Goal: Information Seeking & Learning: Learn about a topic

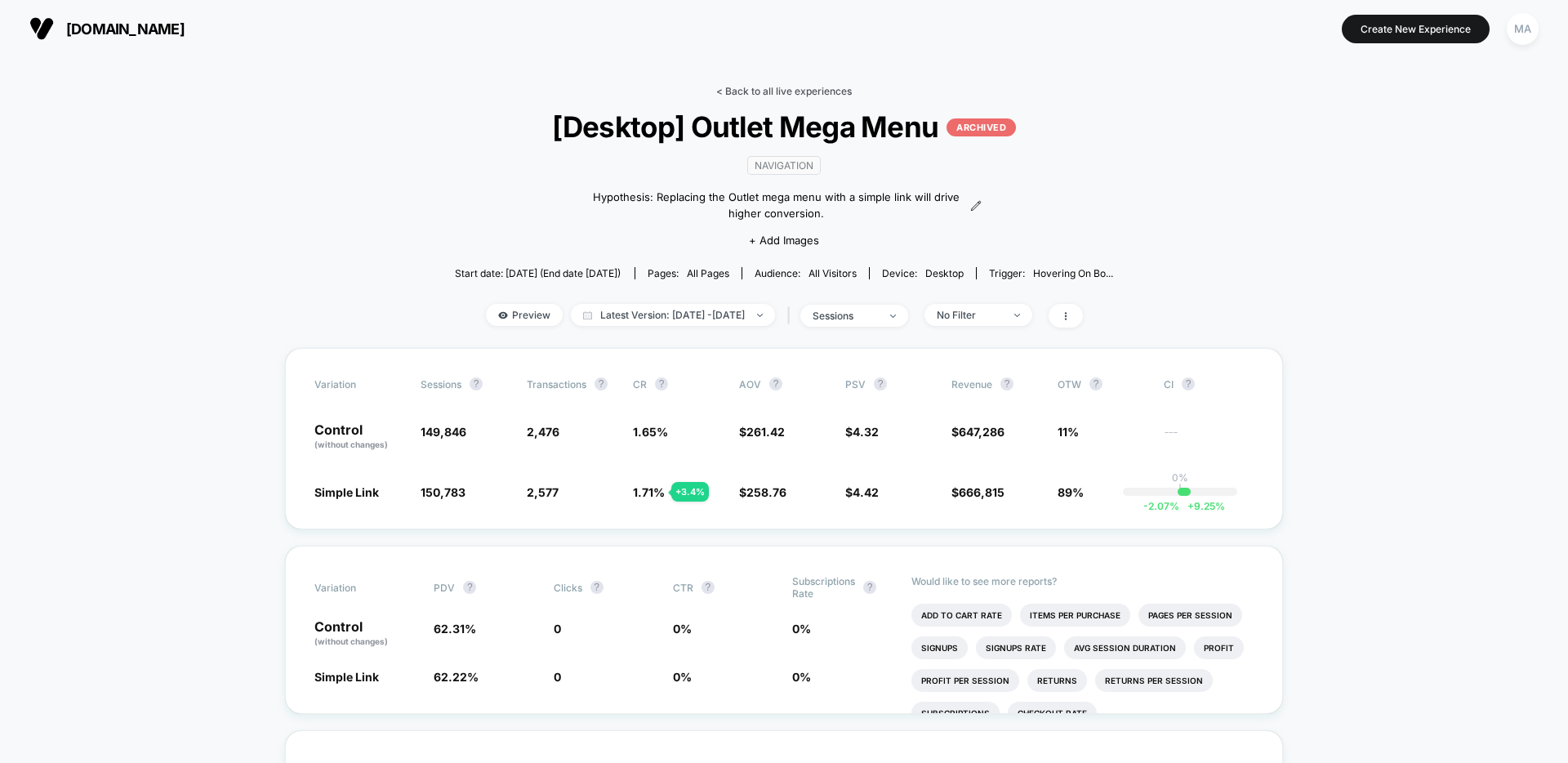
click at [755, 92] on link "< Back to all live experiences" at bounding box center [783, 91] width 135 height 12
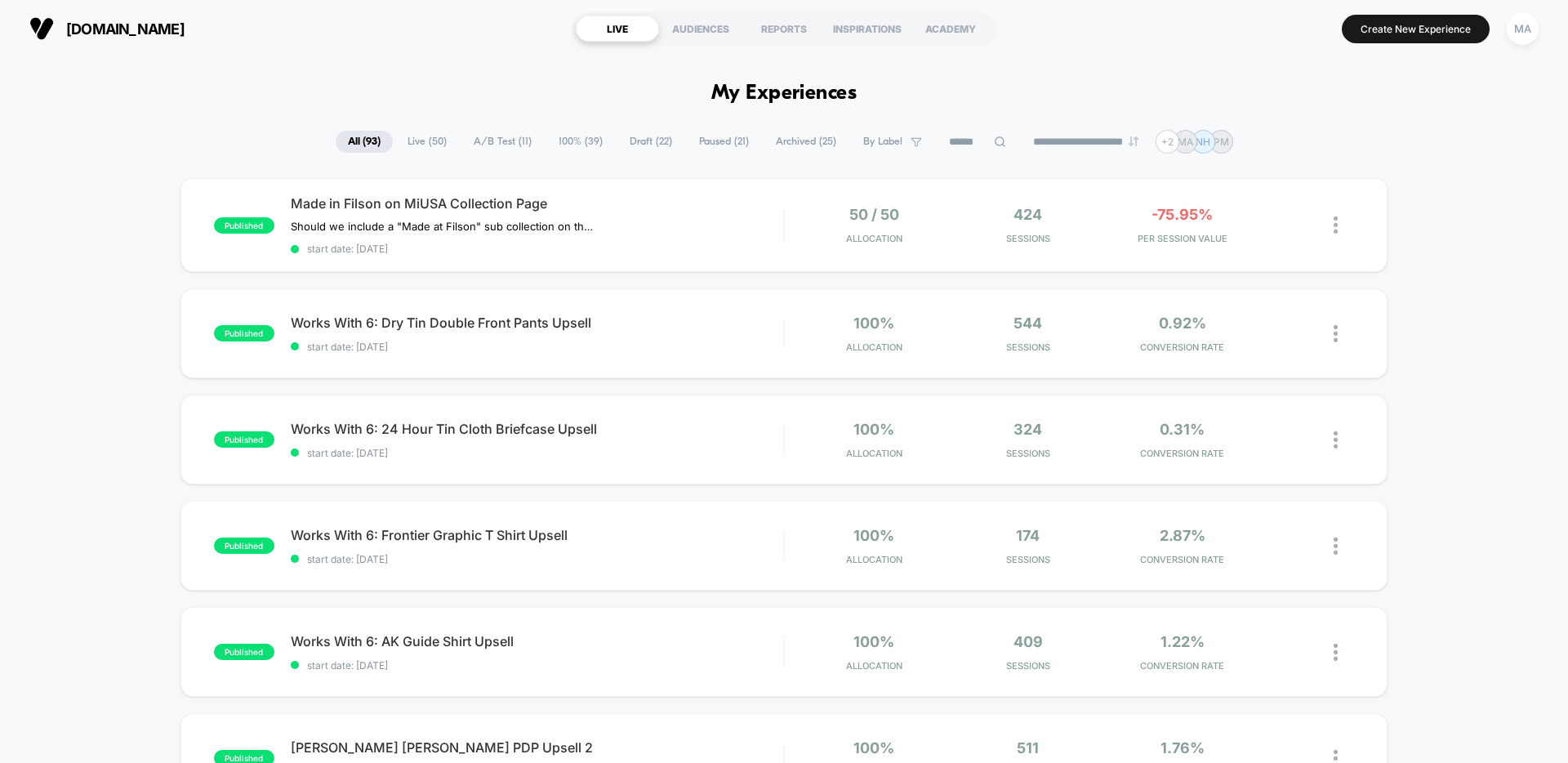
click at [430, 214] on div "Made in Filson on MiUSA Collection Page Should we include a "Made at Filson" su…" at bounding box center [537, 225] width 492 height 60
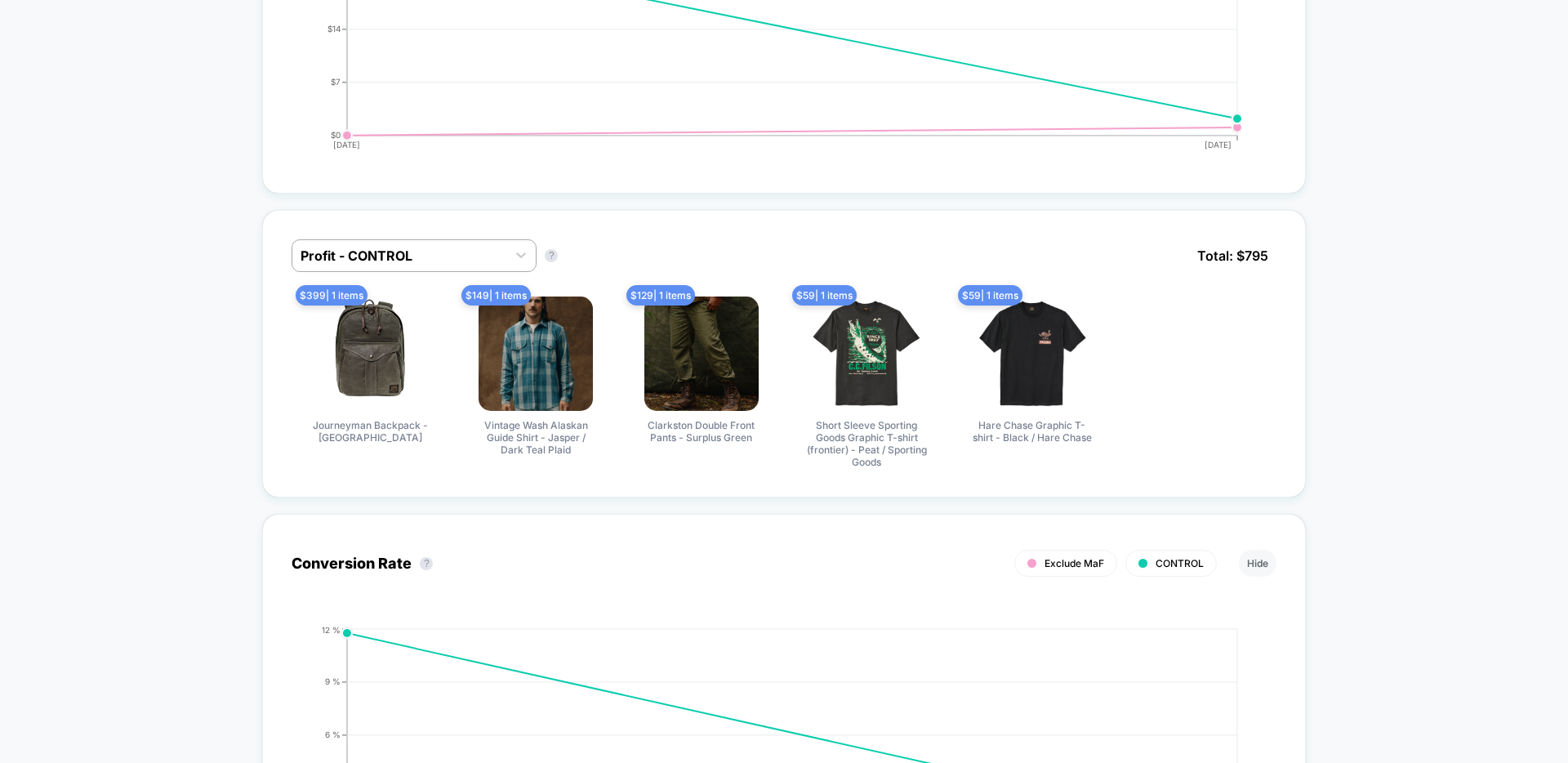
scroll to position [943, 0]
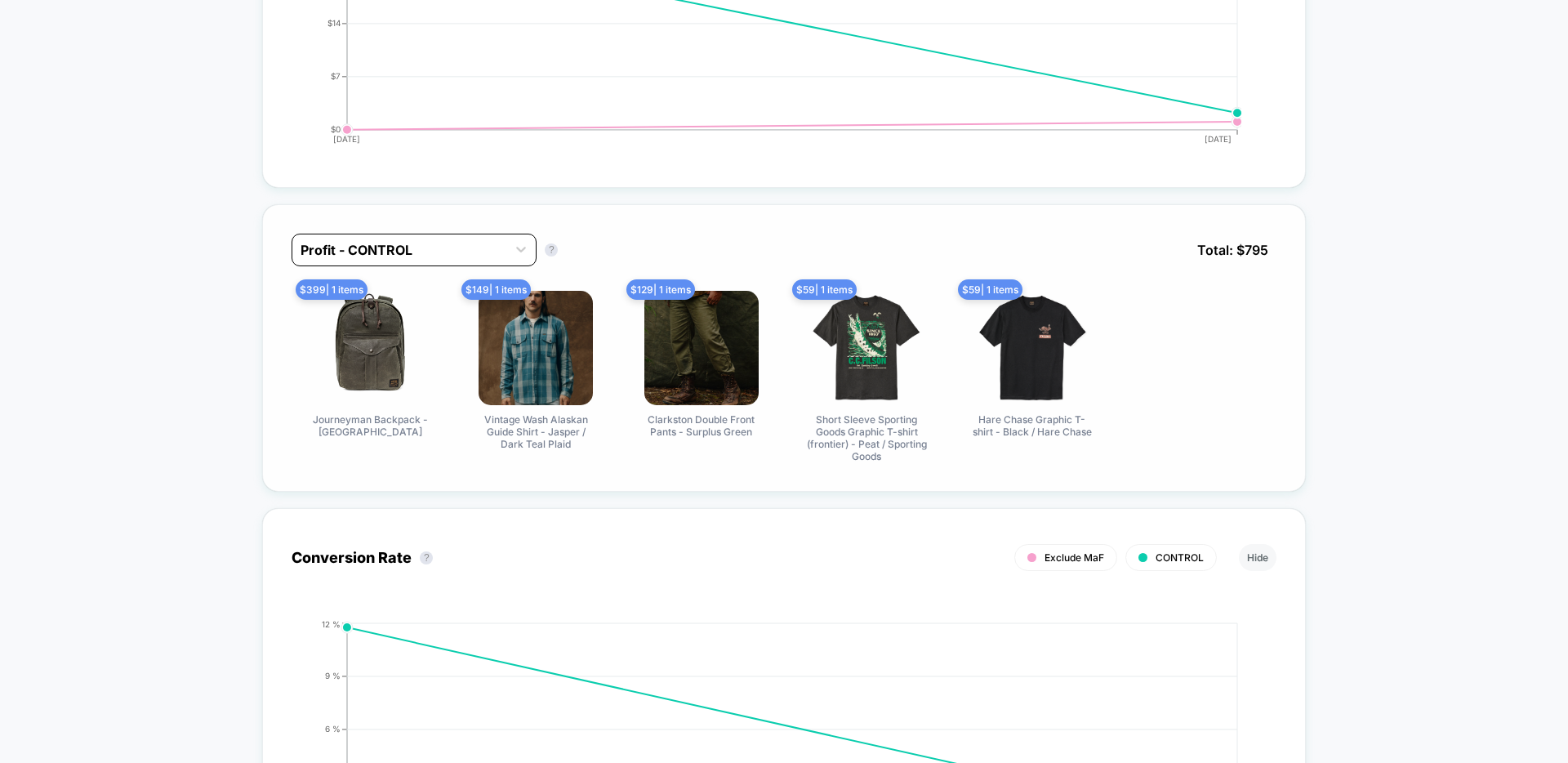
click at [434, 249] on div at bounding box center [399, 249] width 197 height 20
click at [386, 322] on div "Profit - Exclude MaF" at bounding box center [414, 320] width 245 height 30
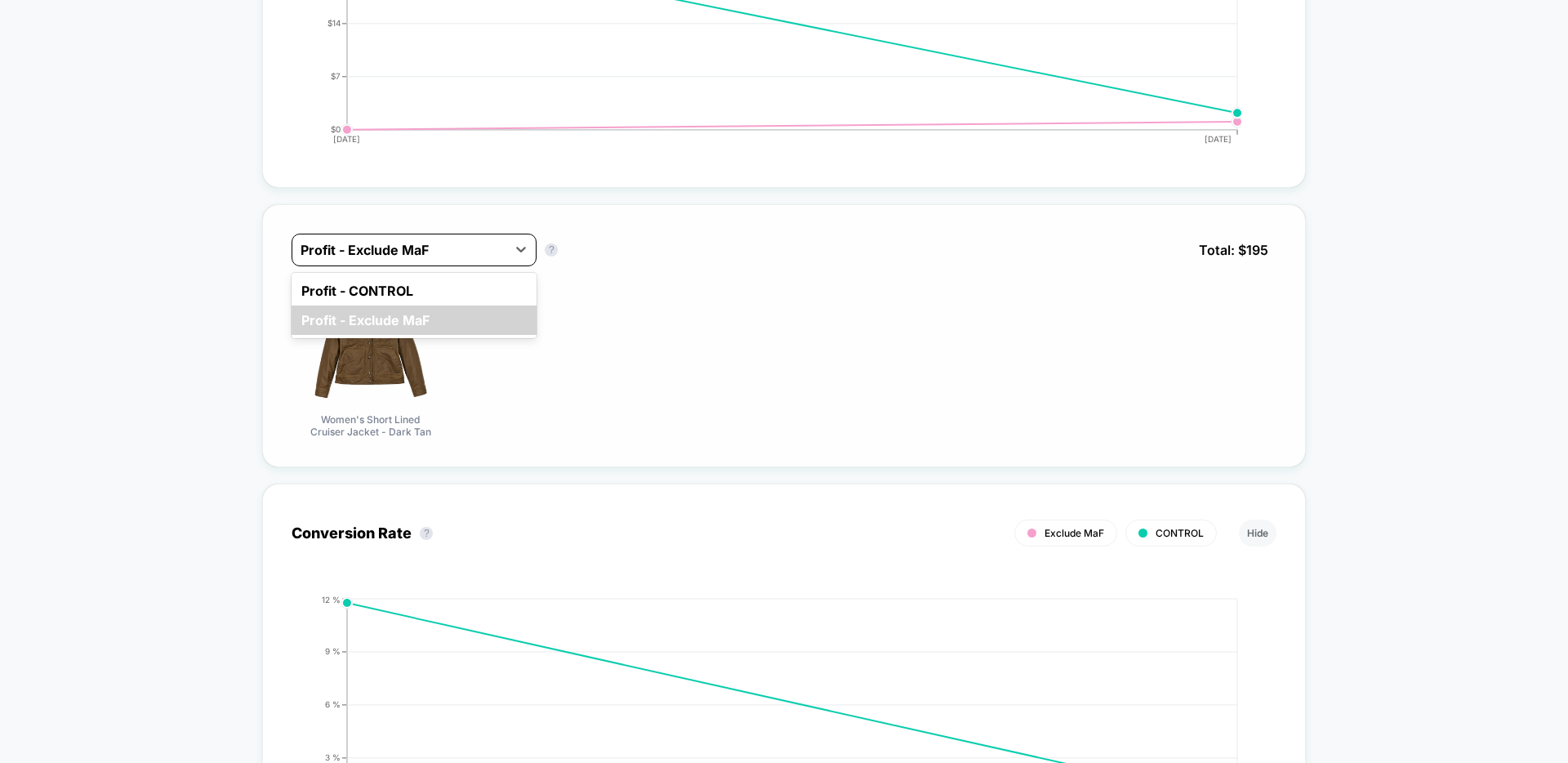
click at [417, 248] on div at bounding box center [399, 249] width 197 height 20
click at [381, 288] on div "Profit - CONTROL" at bounding box center [414, 291] width 245 height 30
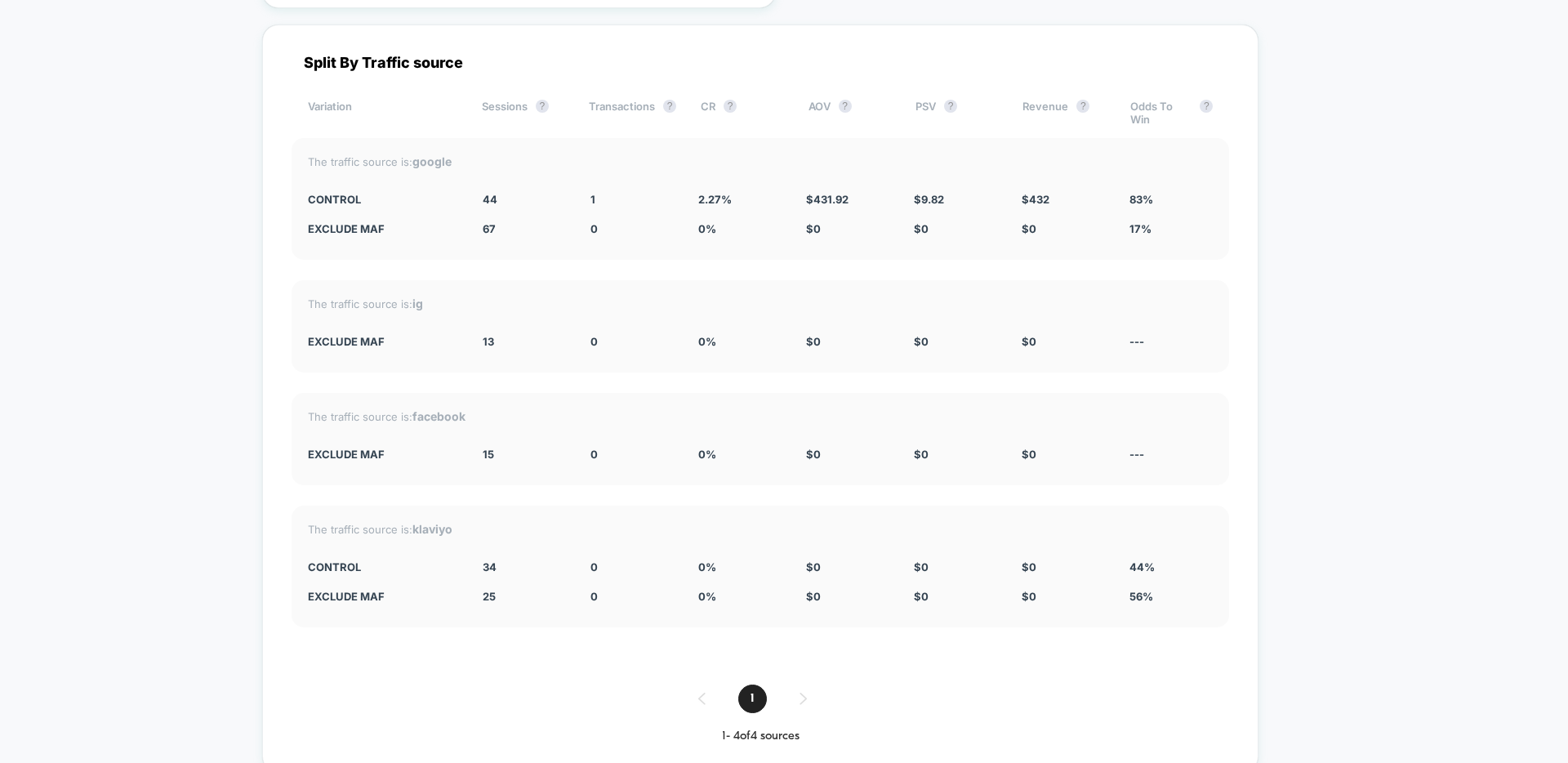
scroll to position [4697, 0]
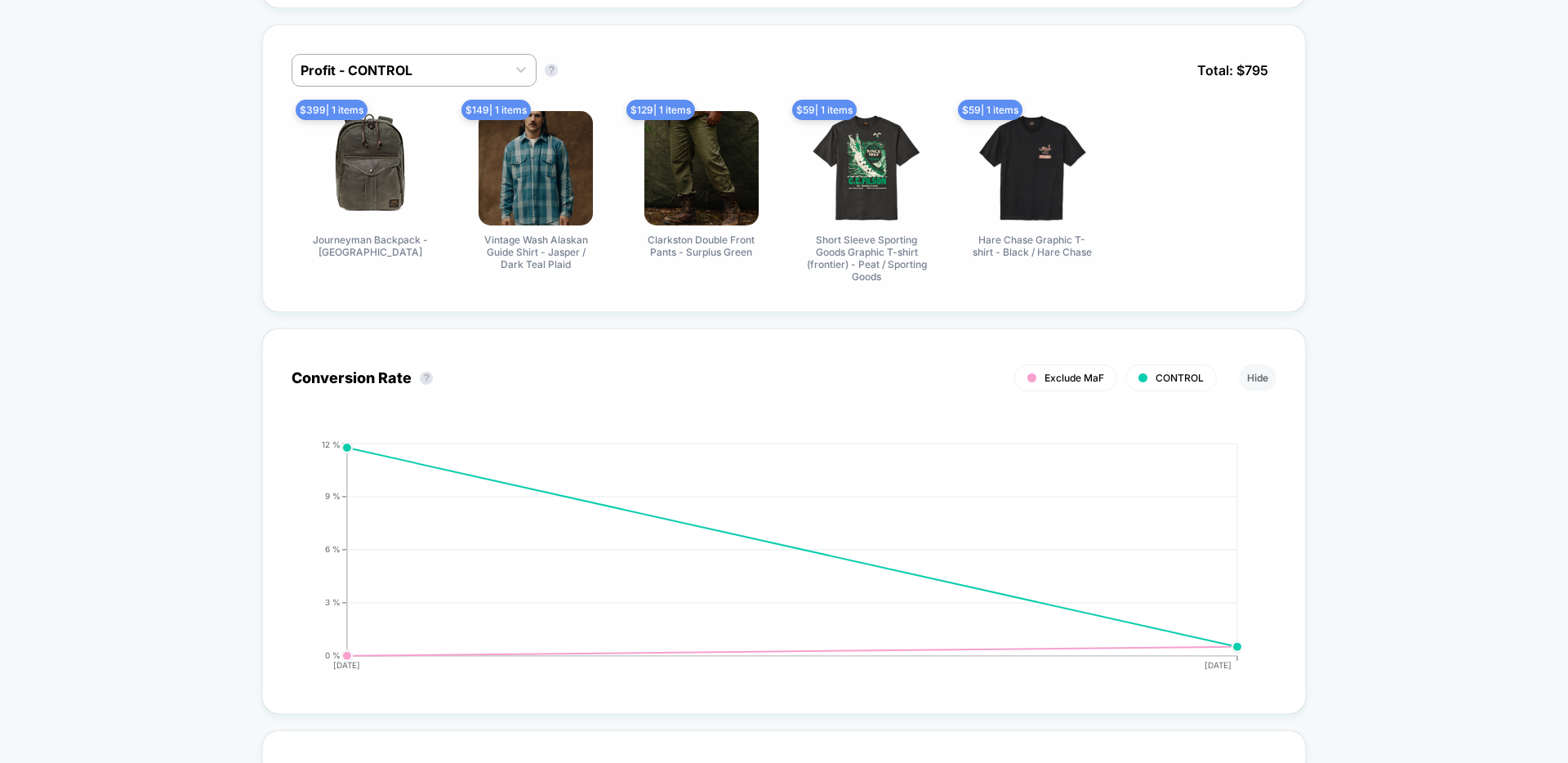
scroll to position [0, 0]
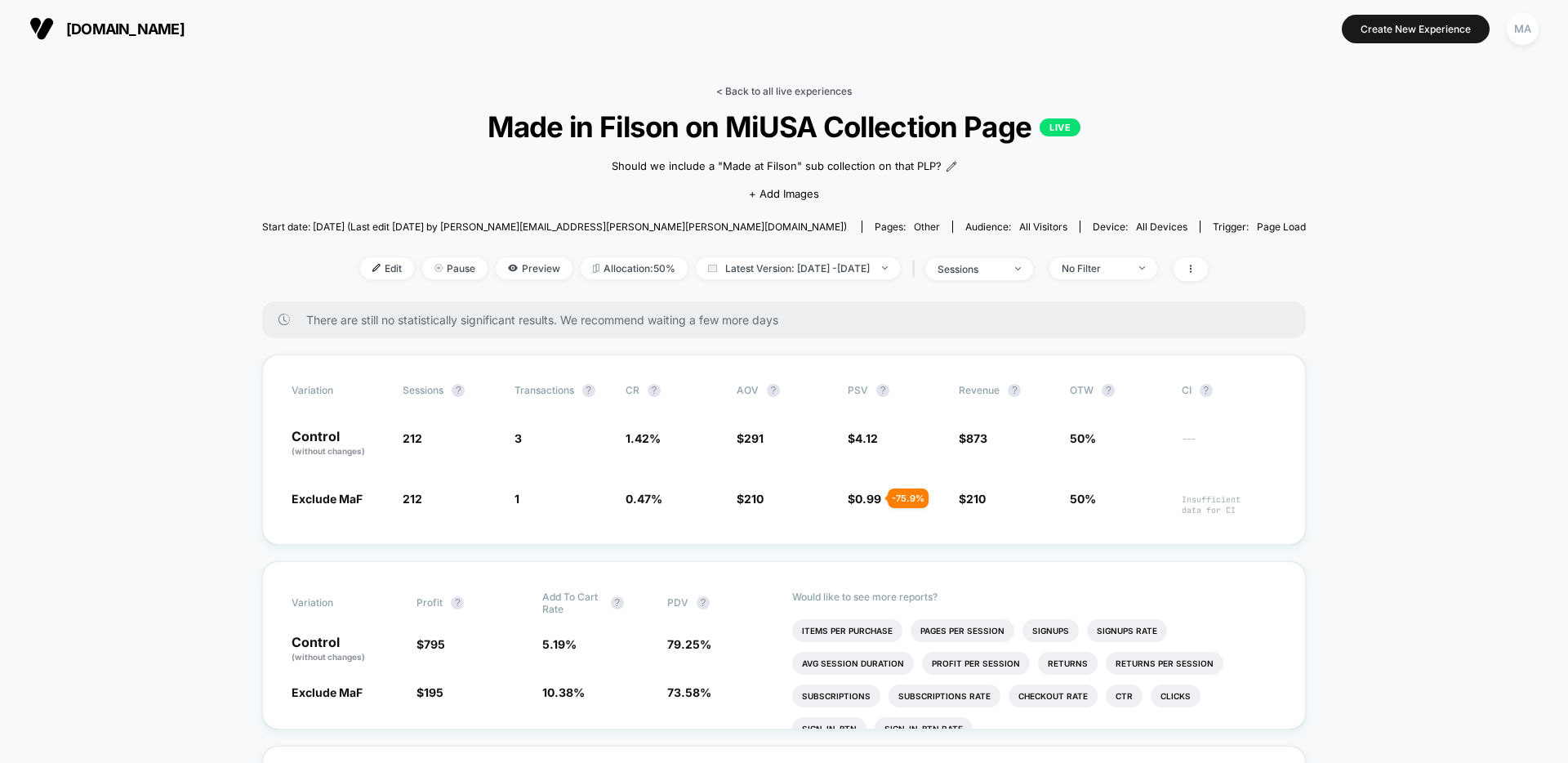
click at [793, 92] on link "< Back to all live experiences" at bounding box center [783, 91] width 135 height 12
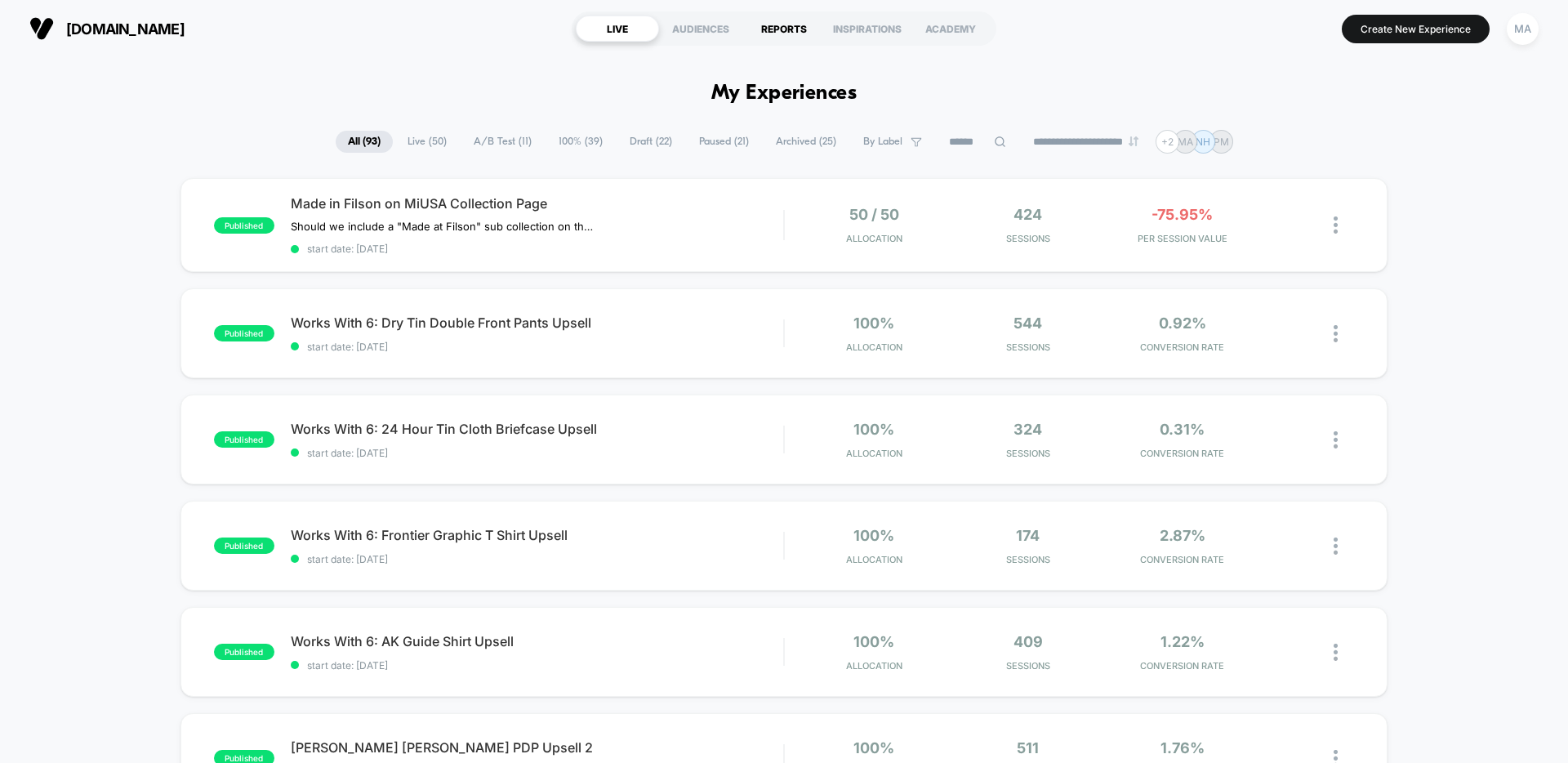
click at [770, 29] on div "REPORTS" at bounding box center [784, 28] width 83 height 26
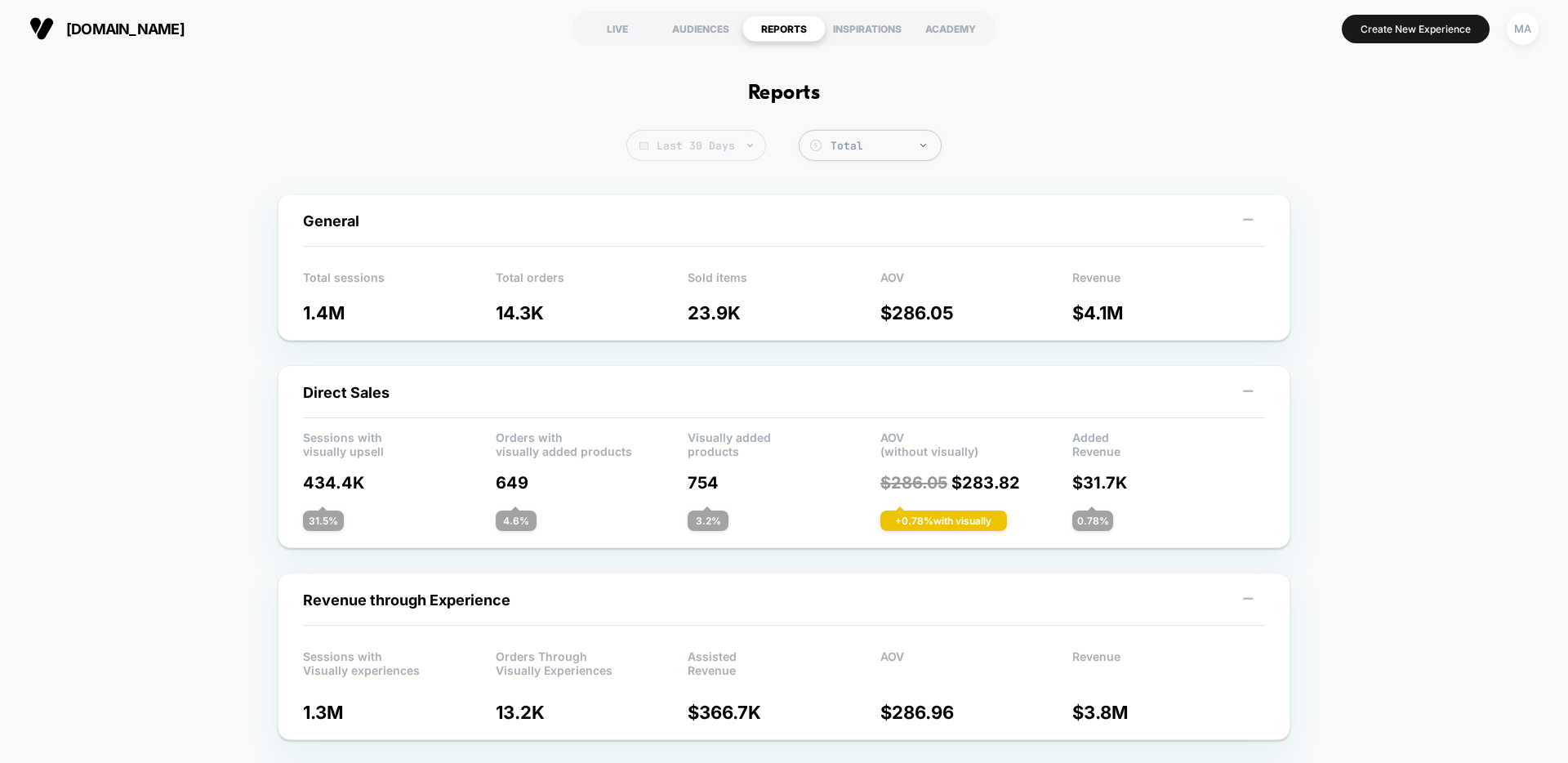
click at [703, 143] on span "Last 30 Days" at bounding box center [696, 145] width 139 height 31
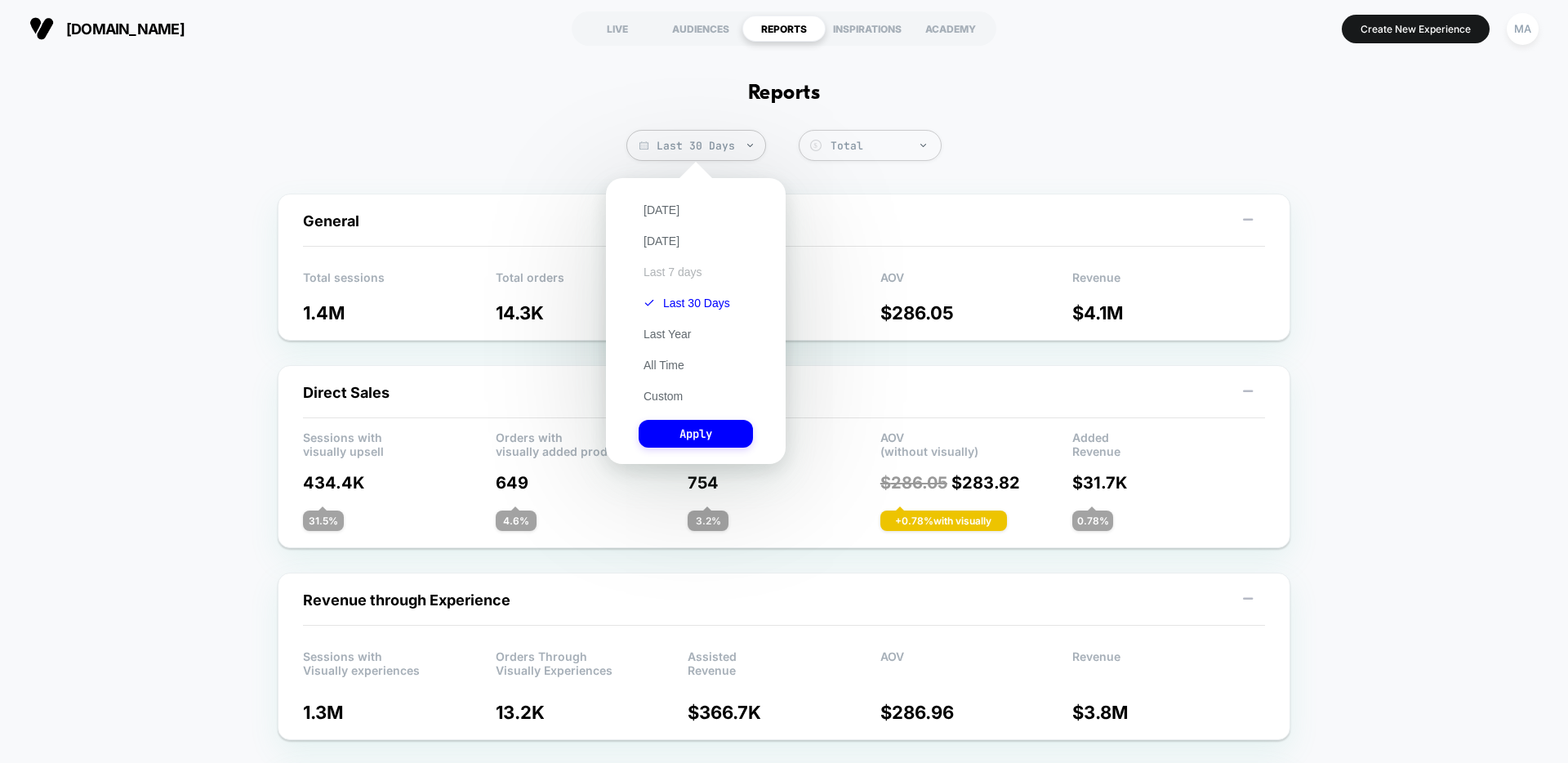
click at [650, 268] on button "Last 7 days" at bounding box center [673, 271] width 69 height 14
click at [664, 436] on button "Apply" at bounding box center [696, 434] width 114 height 28
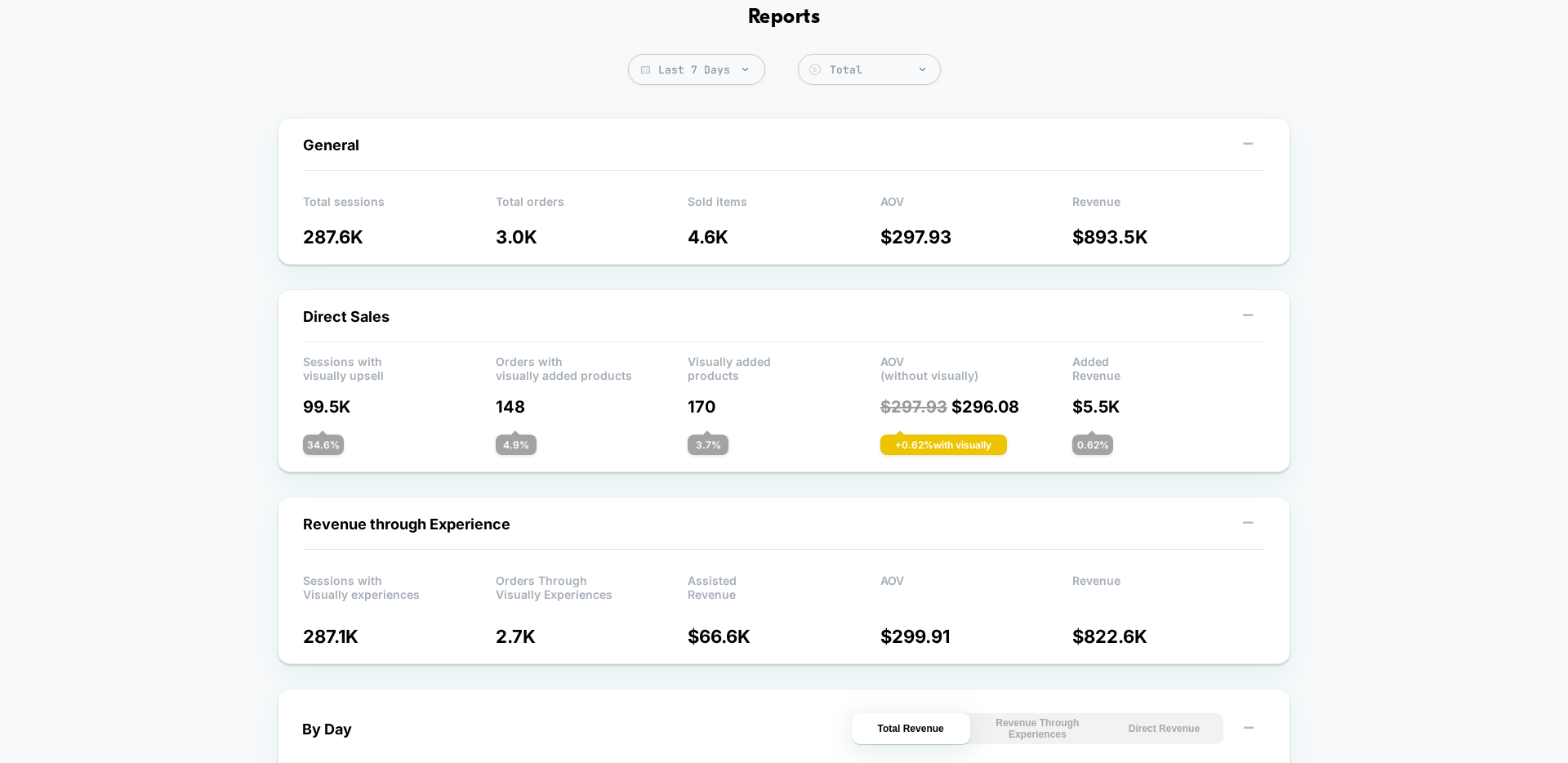
scroll to position [85, 0]
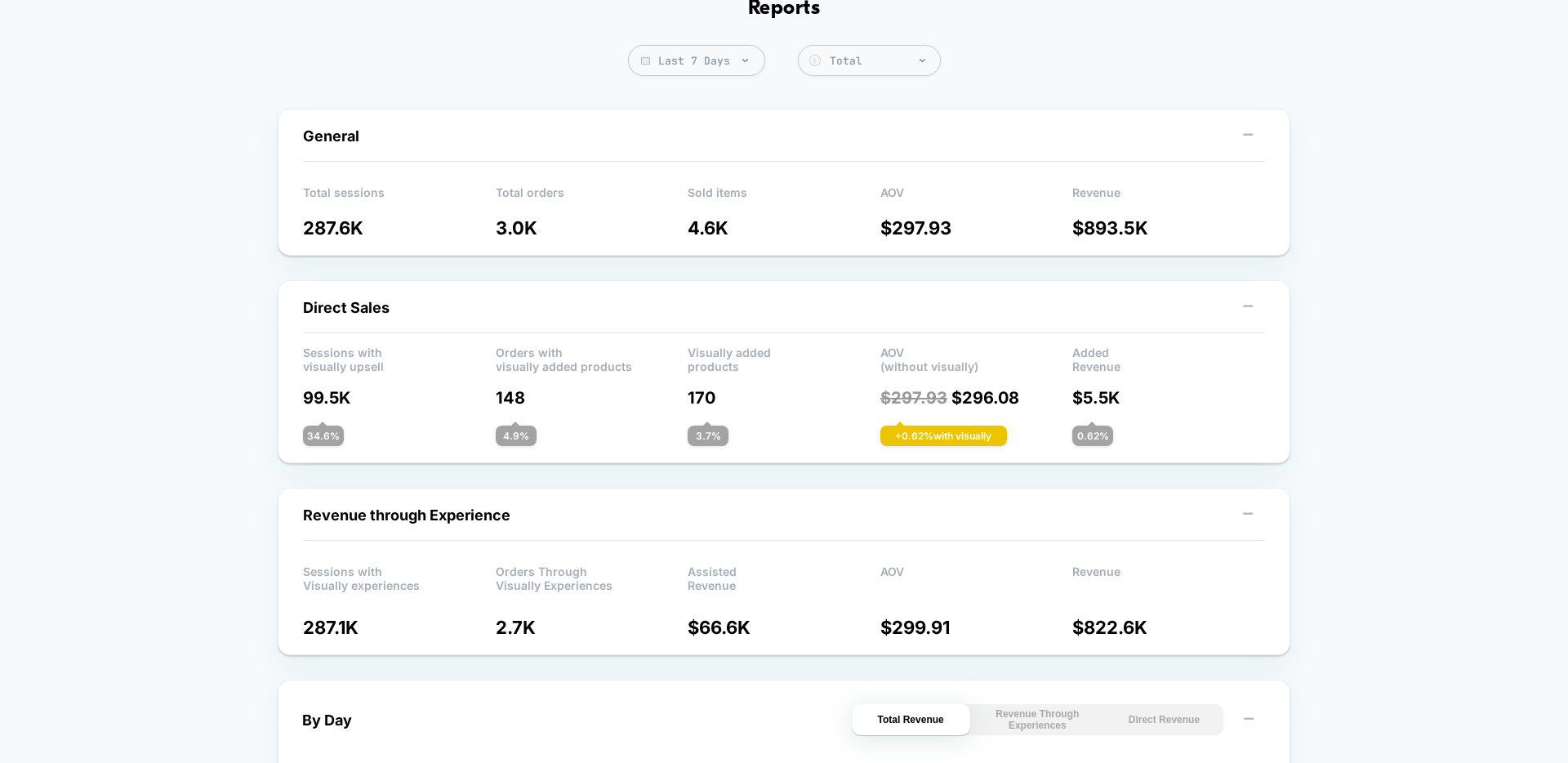
click at [782, 284] on div "Direct Sales Sessions with visually upsell Orders with visually added products …" at bounding box center [784, 371] width 1013 height 183
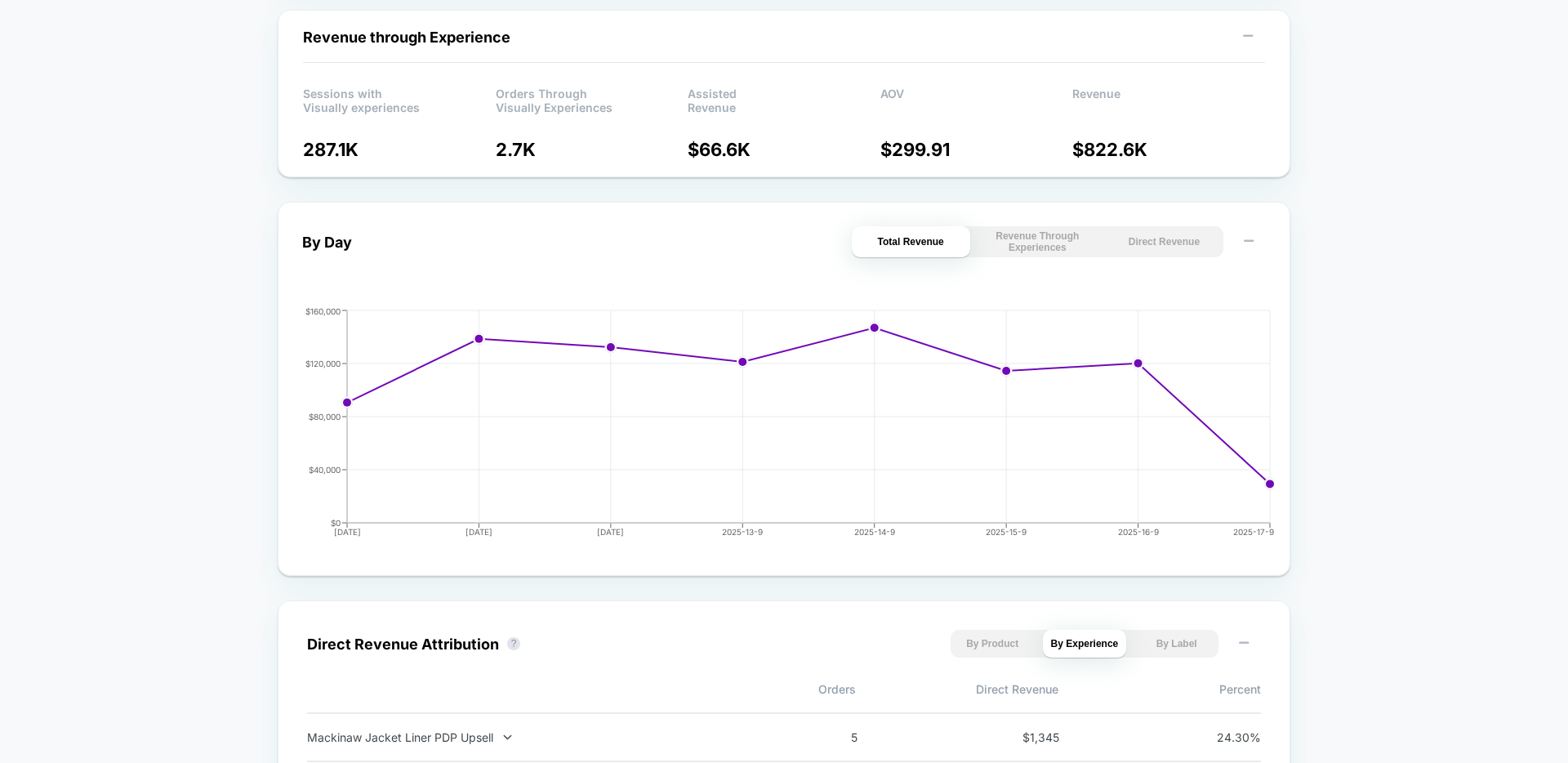
scroll to position [570, 0]
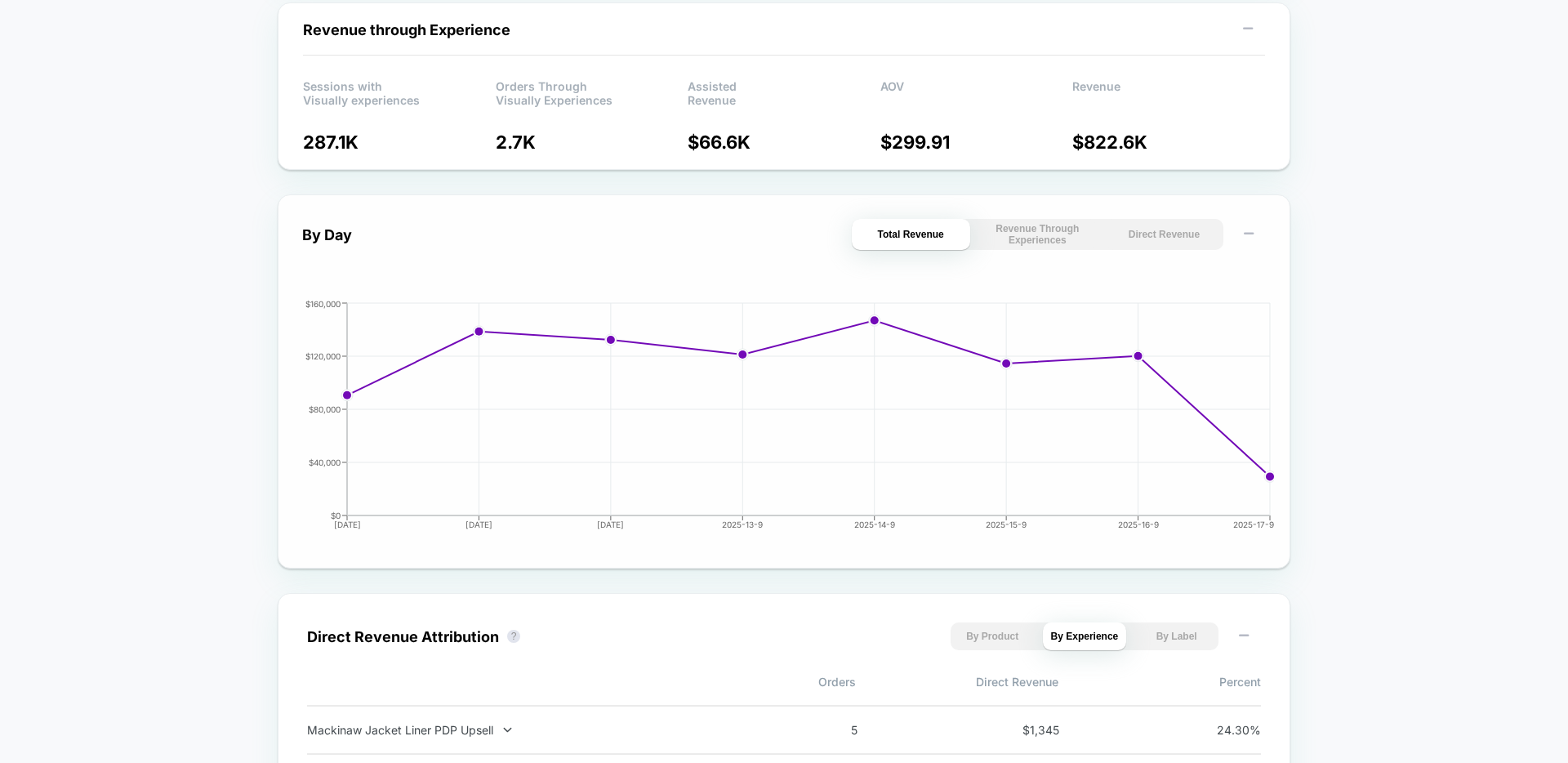
click at [1152, 236] on button "Direct Revenue" at bounding box center [1163, 234] width 118 height 31
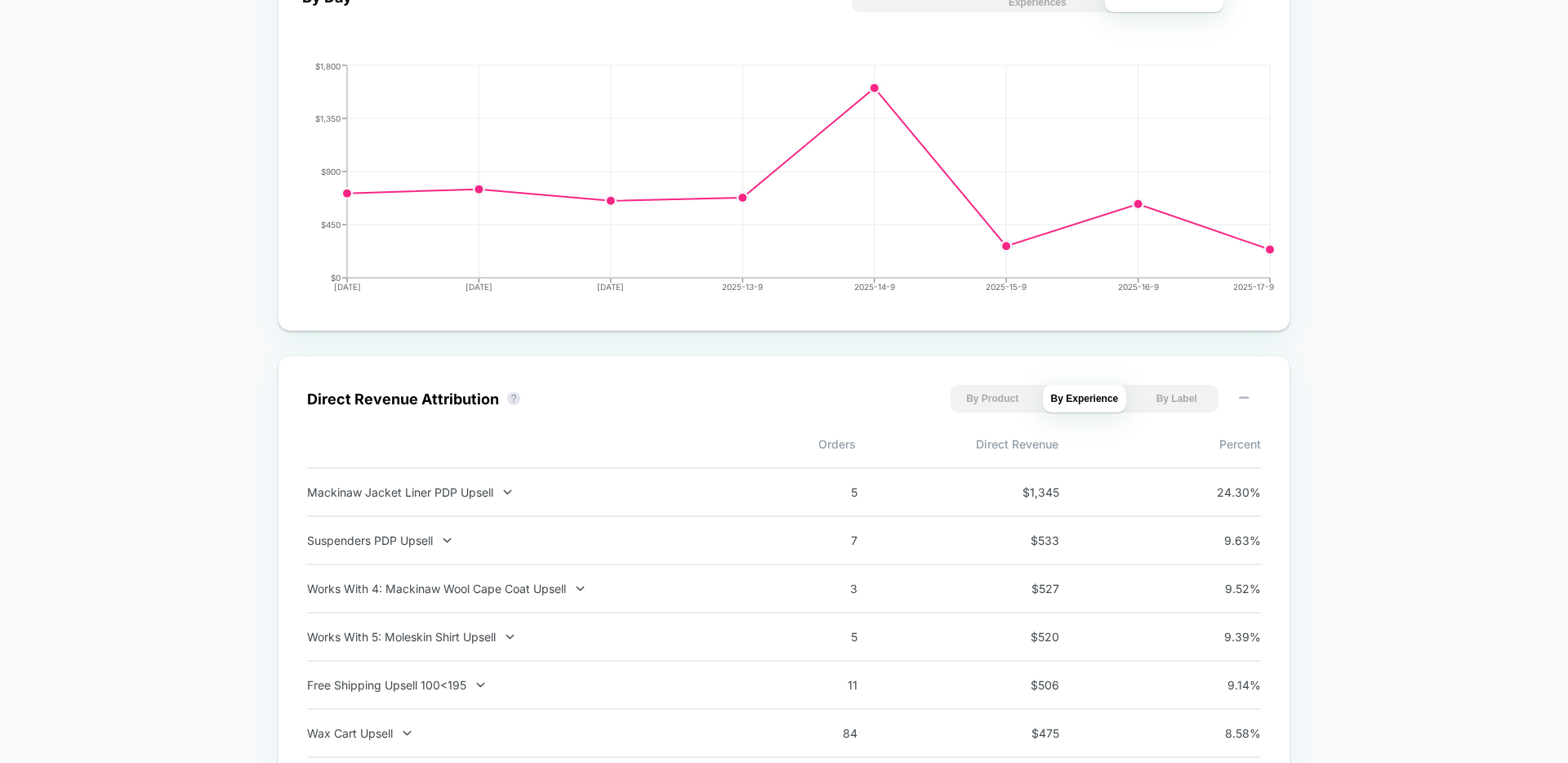
scroll to position [0, 0]
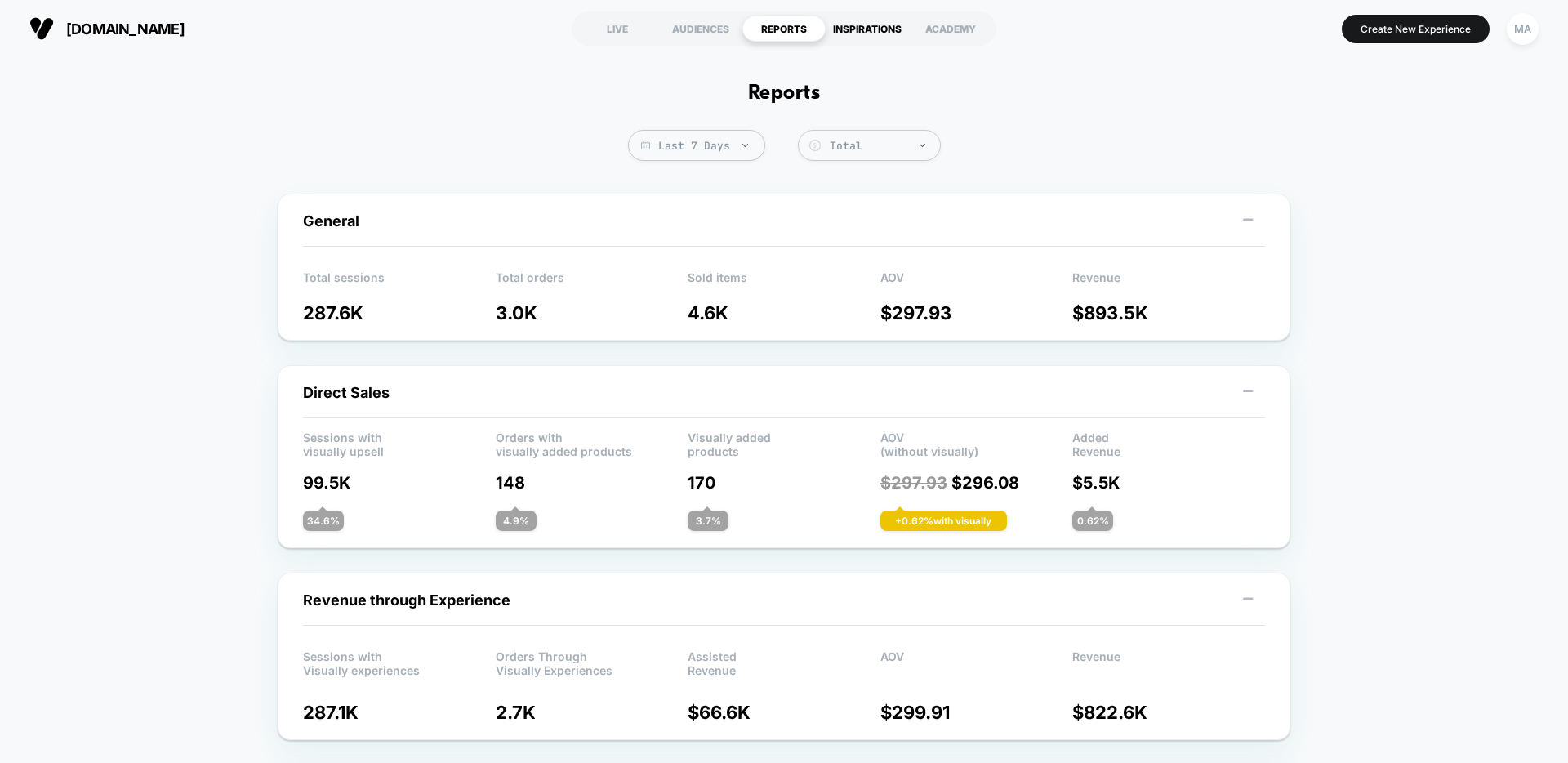
click at [872, 30] on div "INSPIRATIONS" at bounding box center [867, 28] width 83 height 26
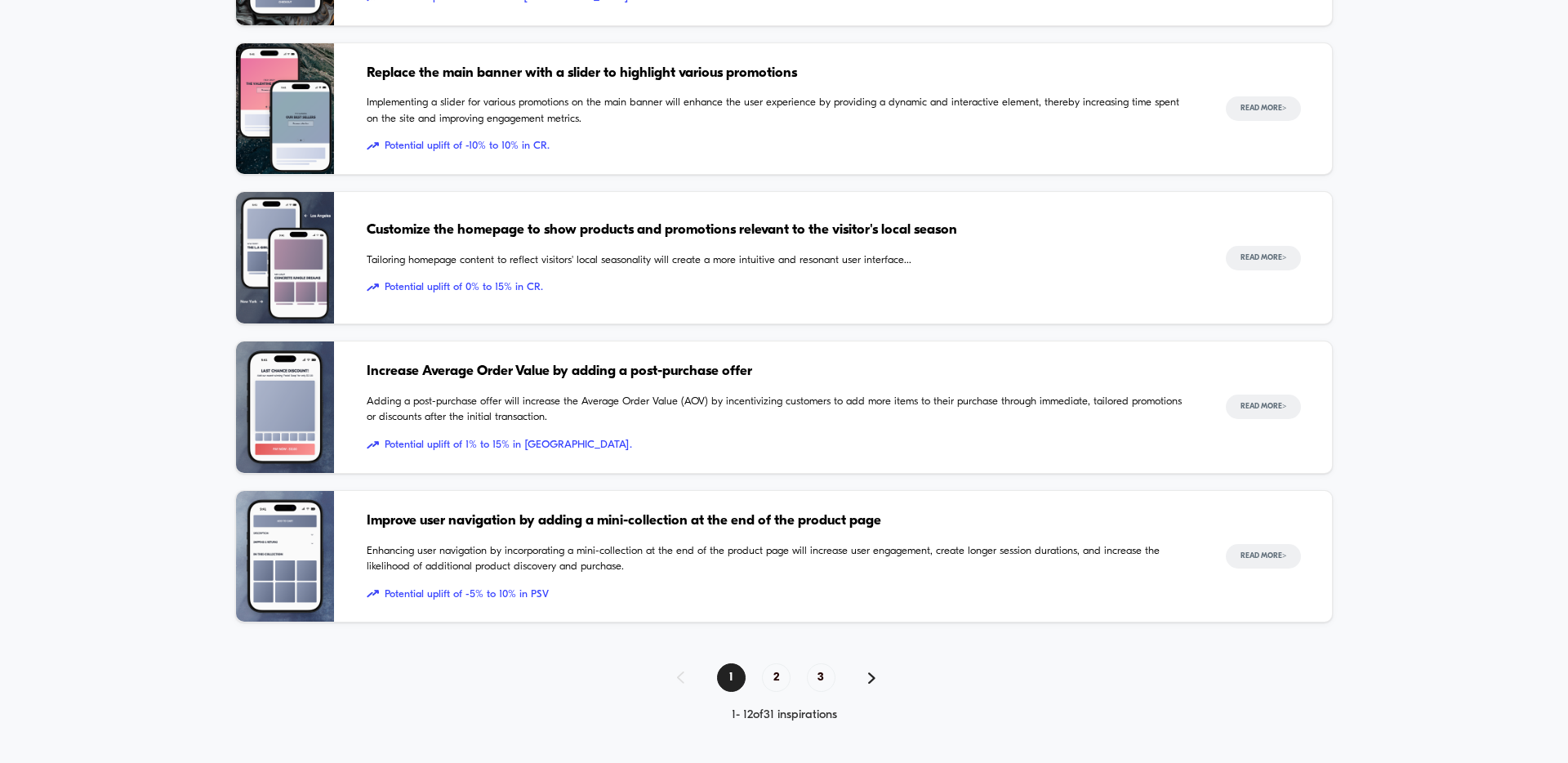
scroll to position [1454, 0]
click at [788, 681] on span "2" at bounding box center [776, 678] width 29 height 29
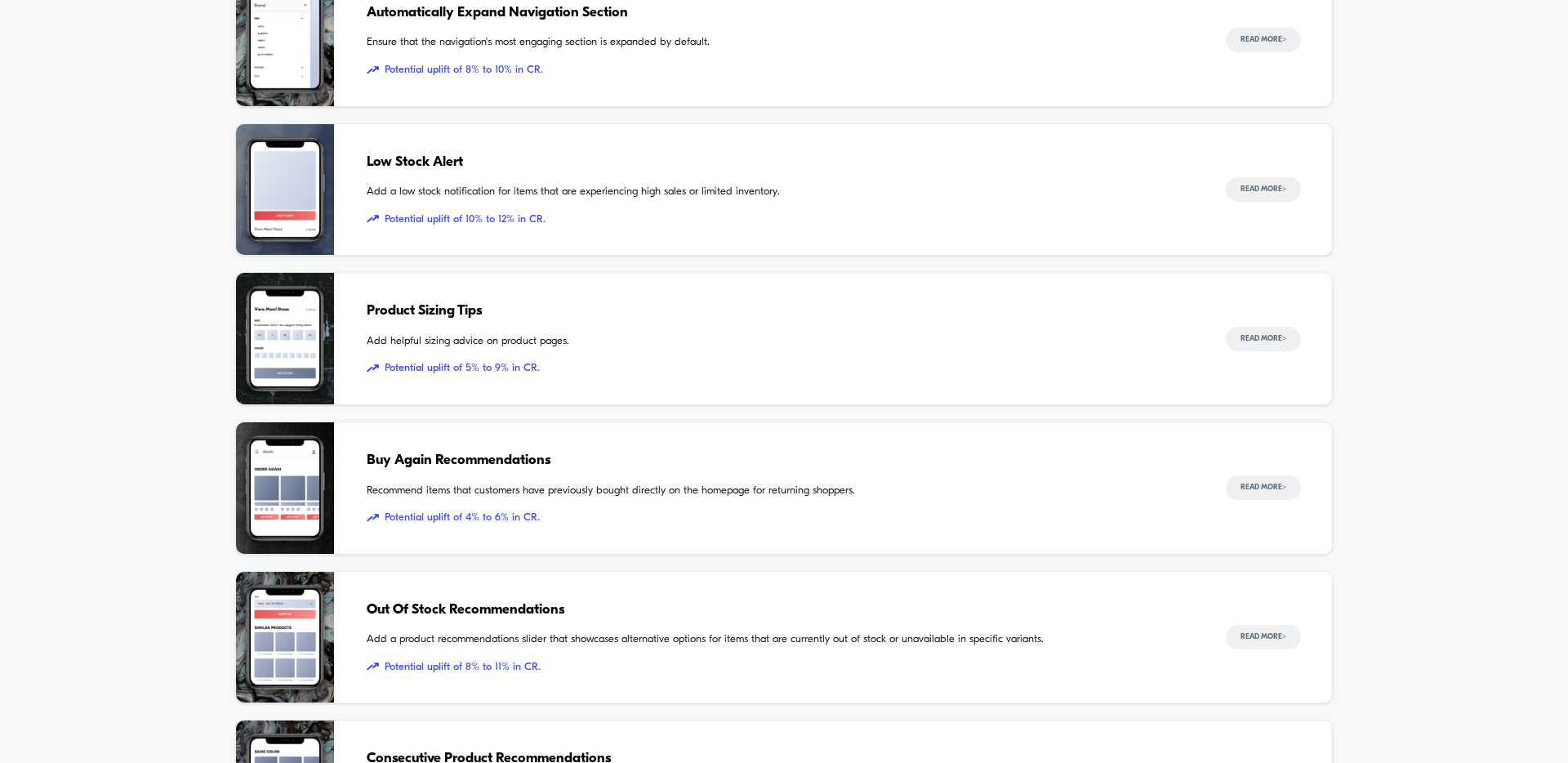
scroll to position [955, 0]
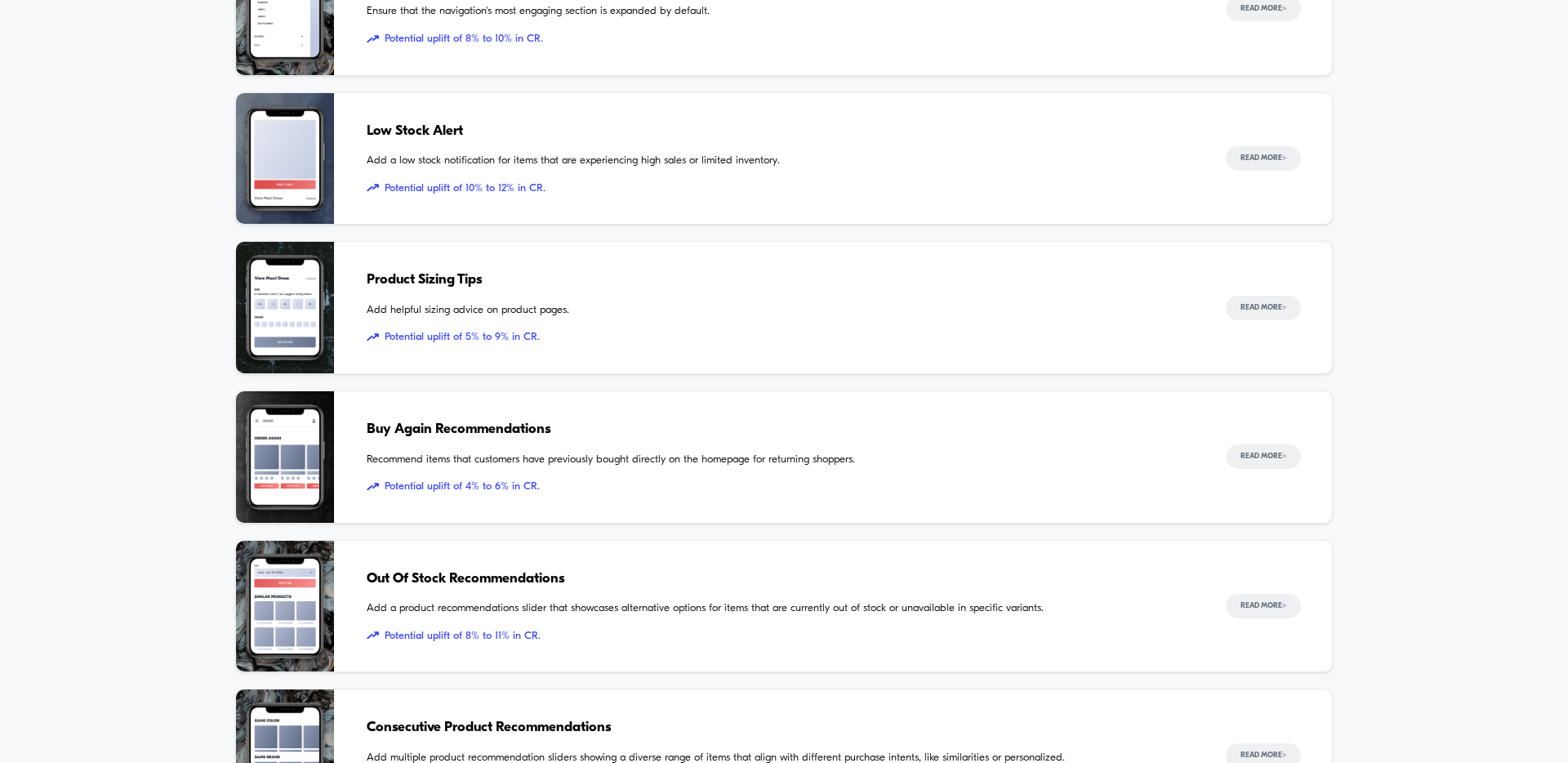
click at [497, 286] on span "Product Sizing Tips" at bounding box center [780, 280] width 827 height 21
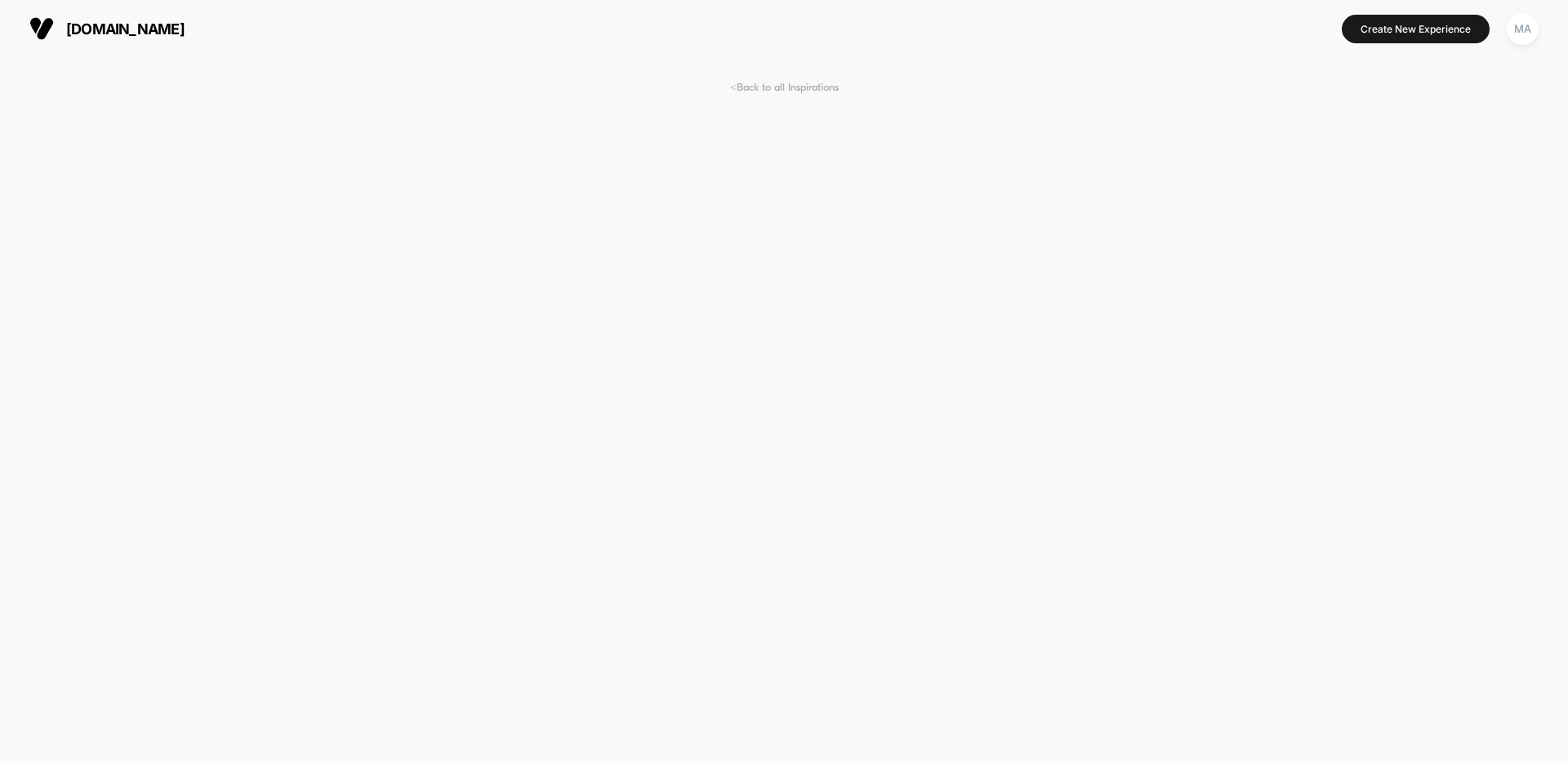
click at [776, 83] on span "< Back to all Inspirations" at bounding box center [785, 88] width 109 height 12
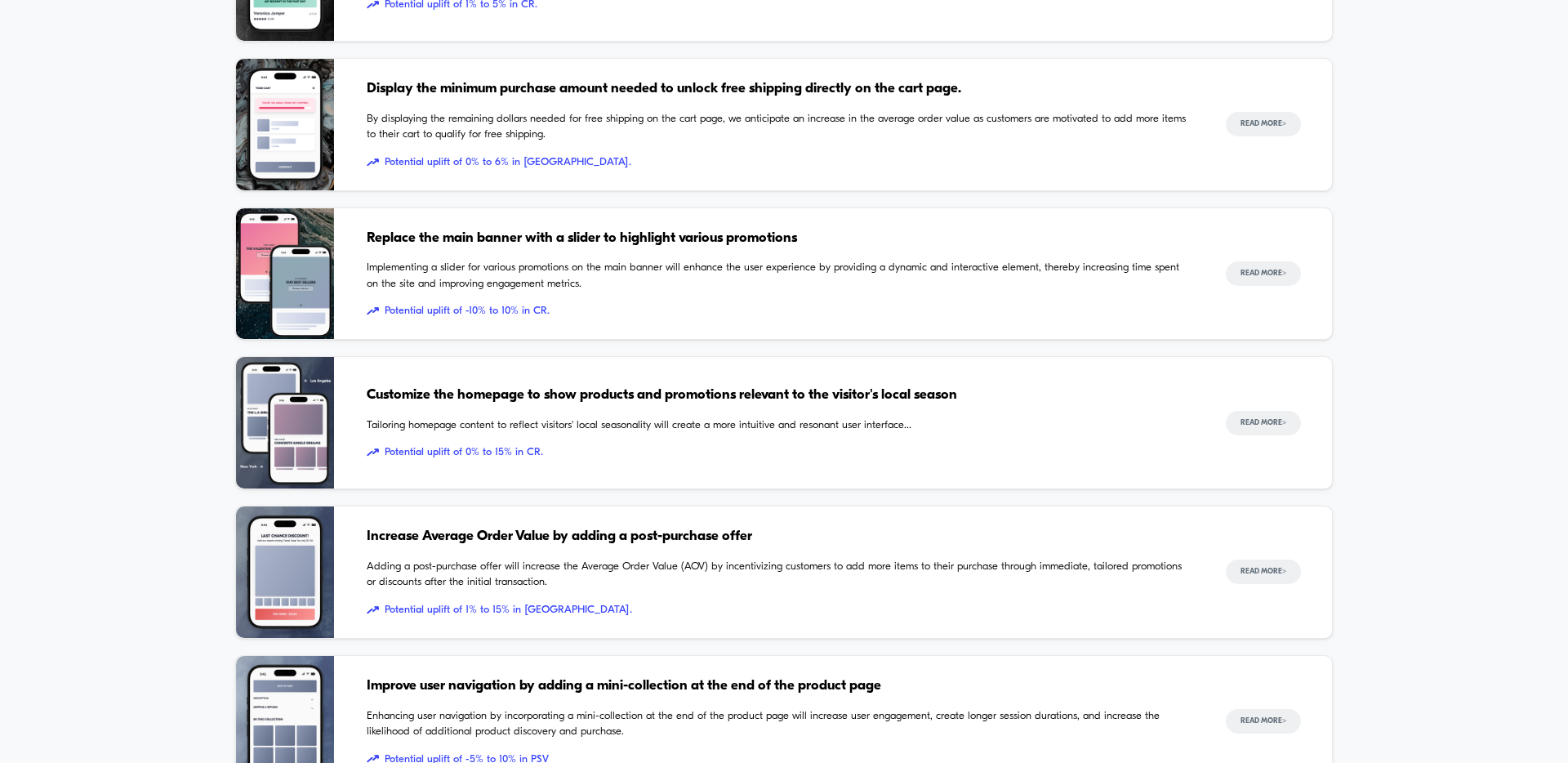
scroll to position [1454, 0]
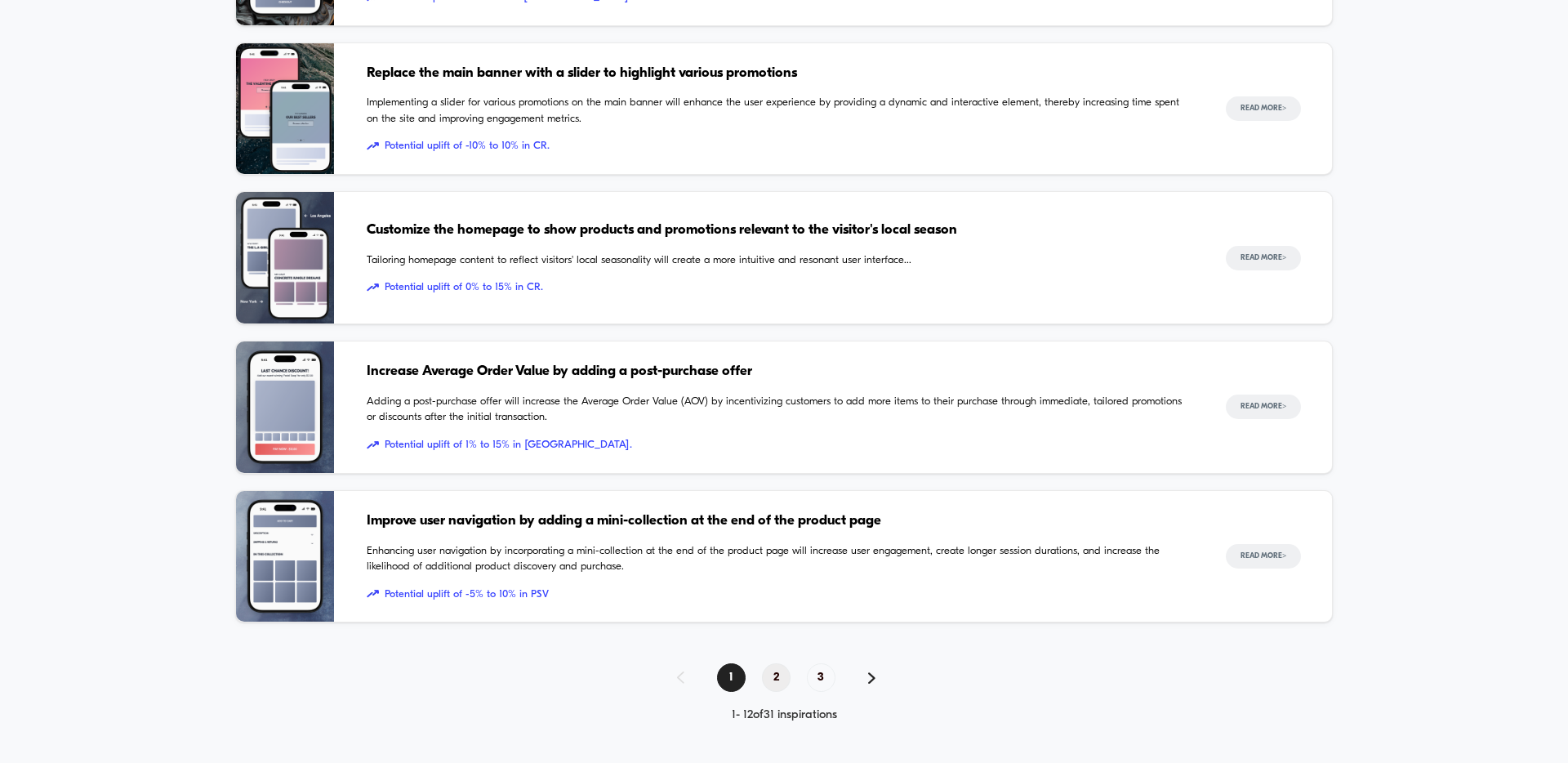
click at [774, 676] on span "2" at bounding box center [776, 678] width 29 height 29
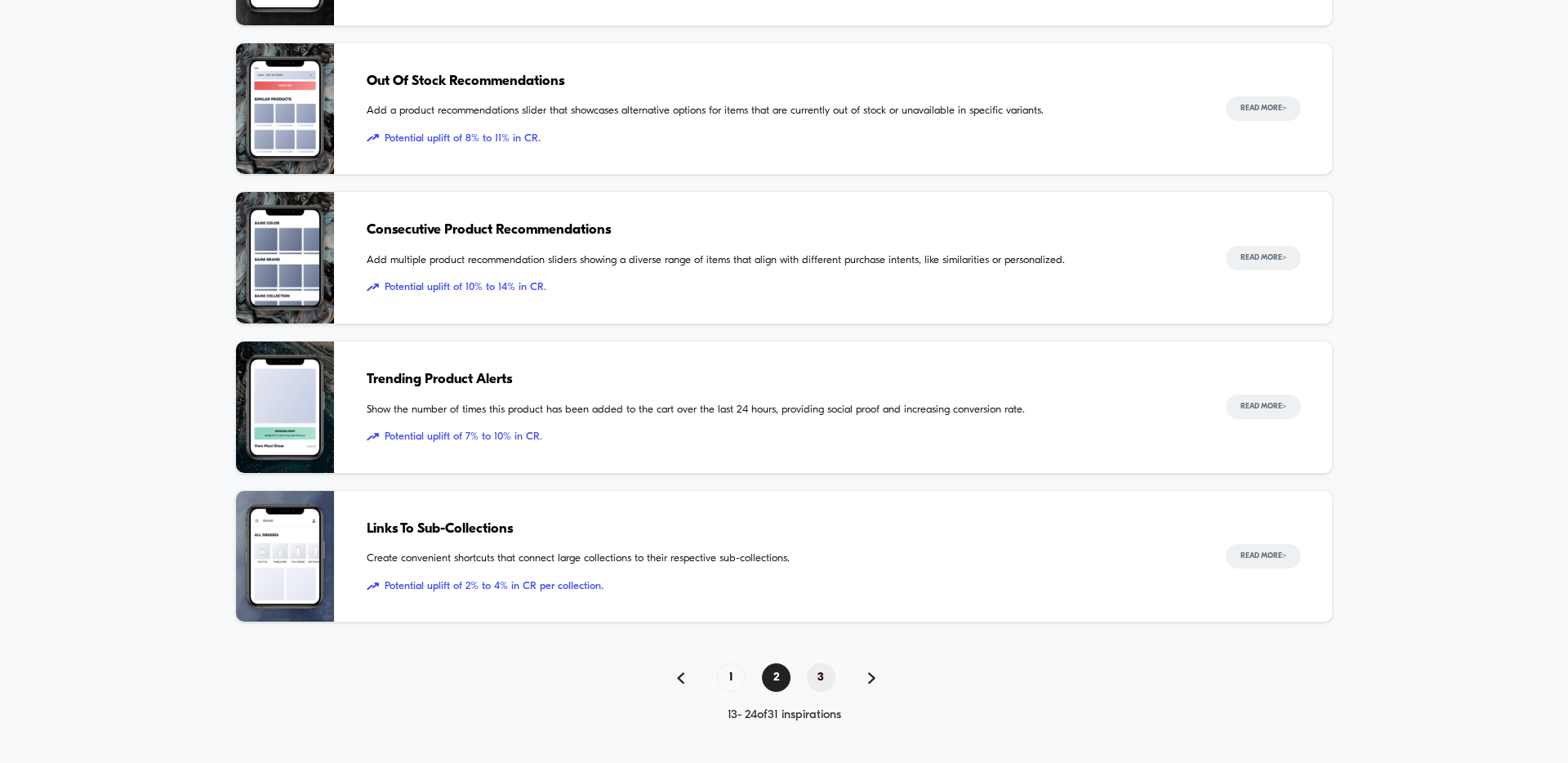
click at [816, 681] on span "3" at bounding box center [821, 678] width 29 height 29
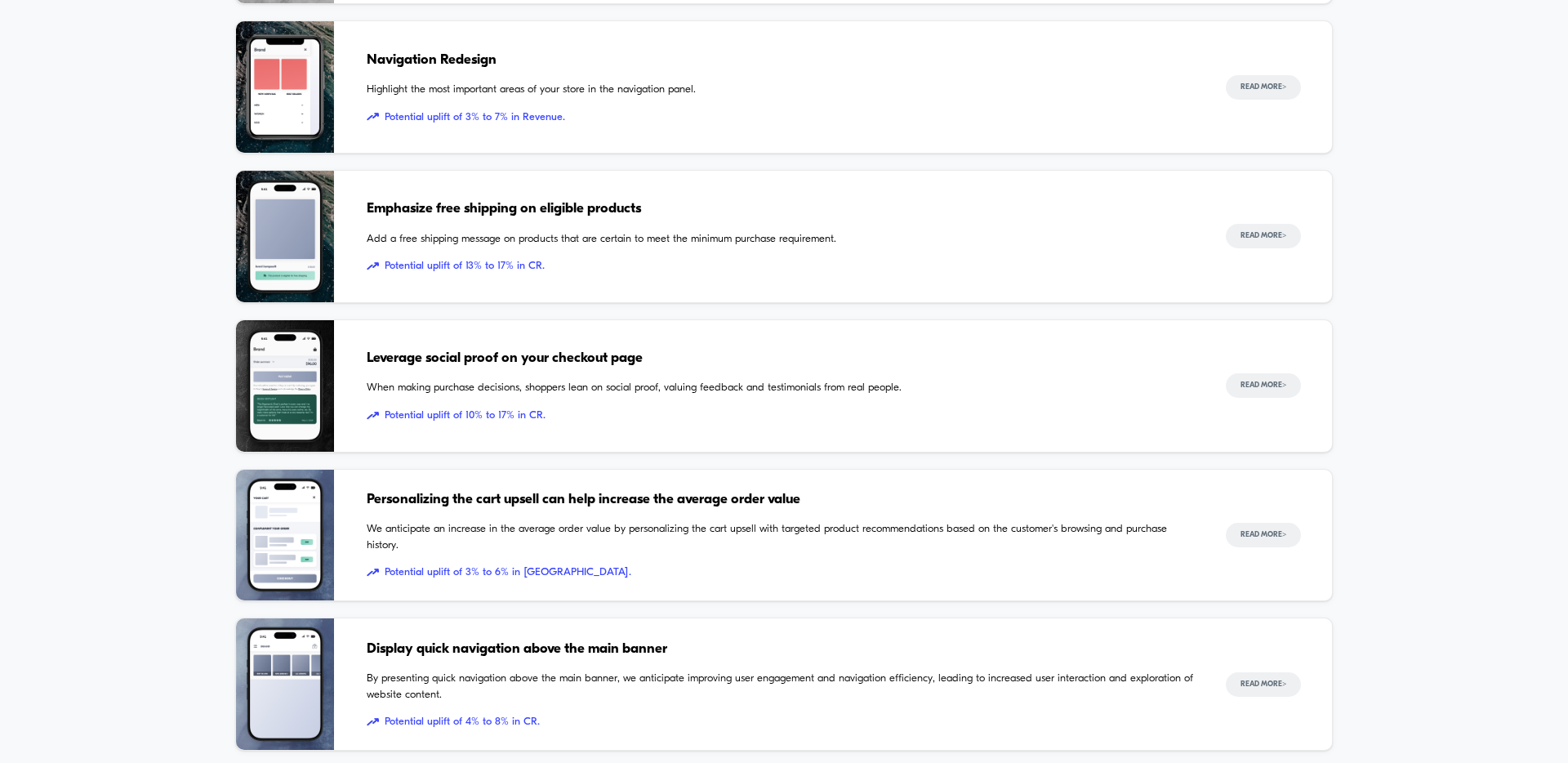
scroll to position [576, 0]
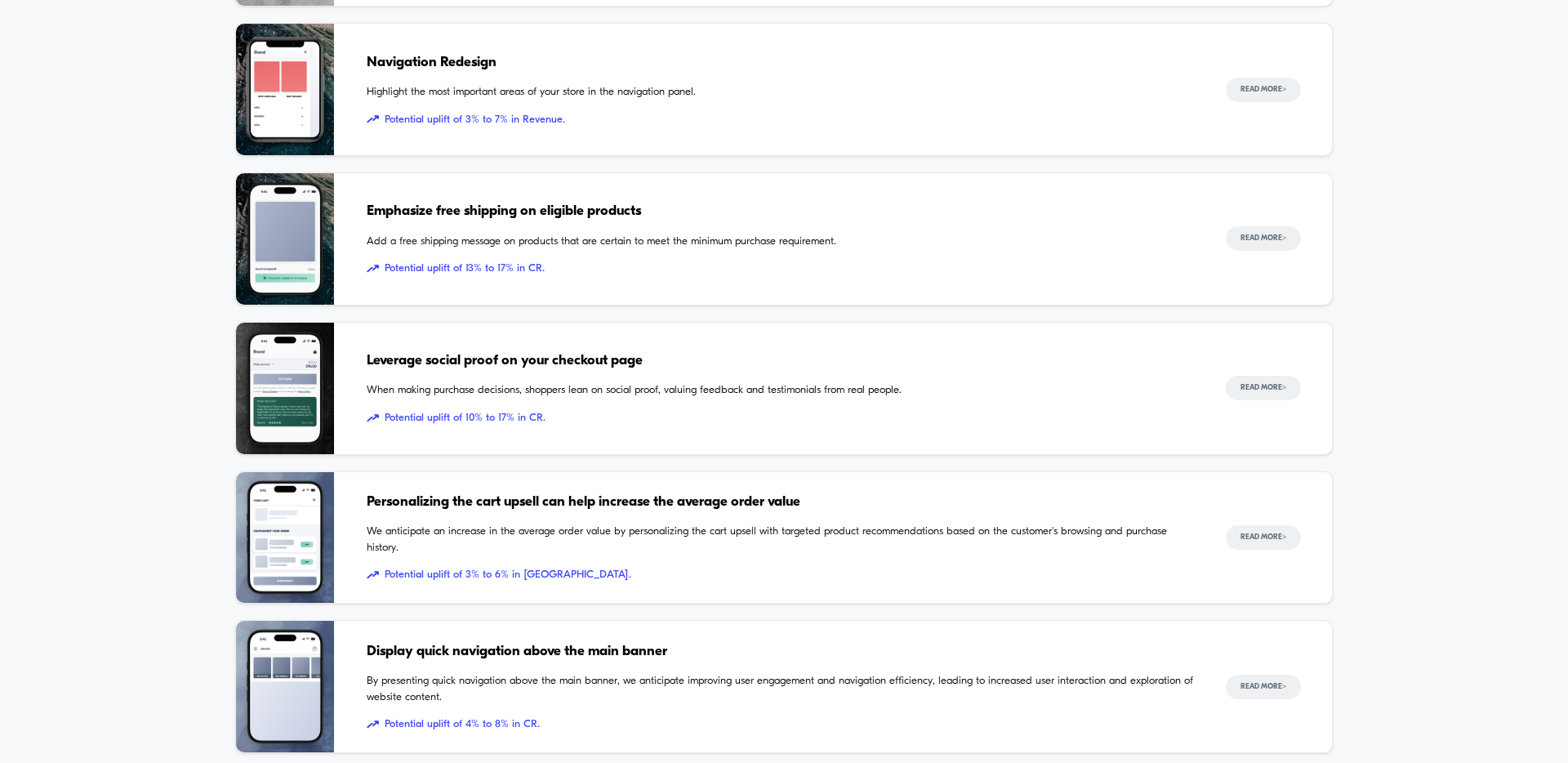
click at [564, 376] on div "Leverage social proof on your checkout page When making purchase decisions, sho…" at bounding box center [780, 388] width 827 height 132
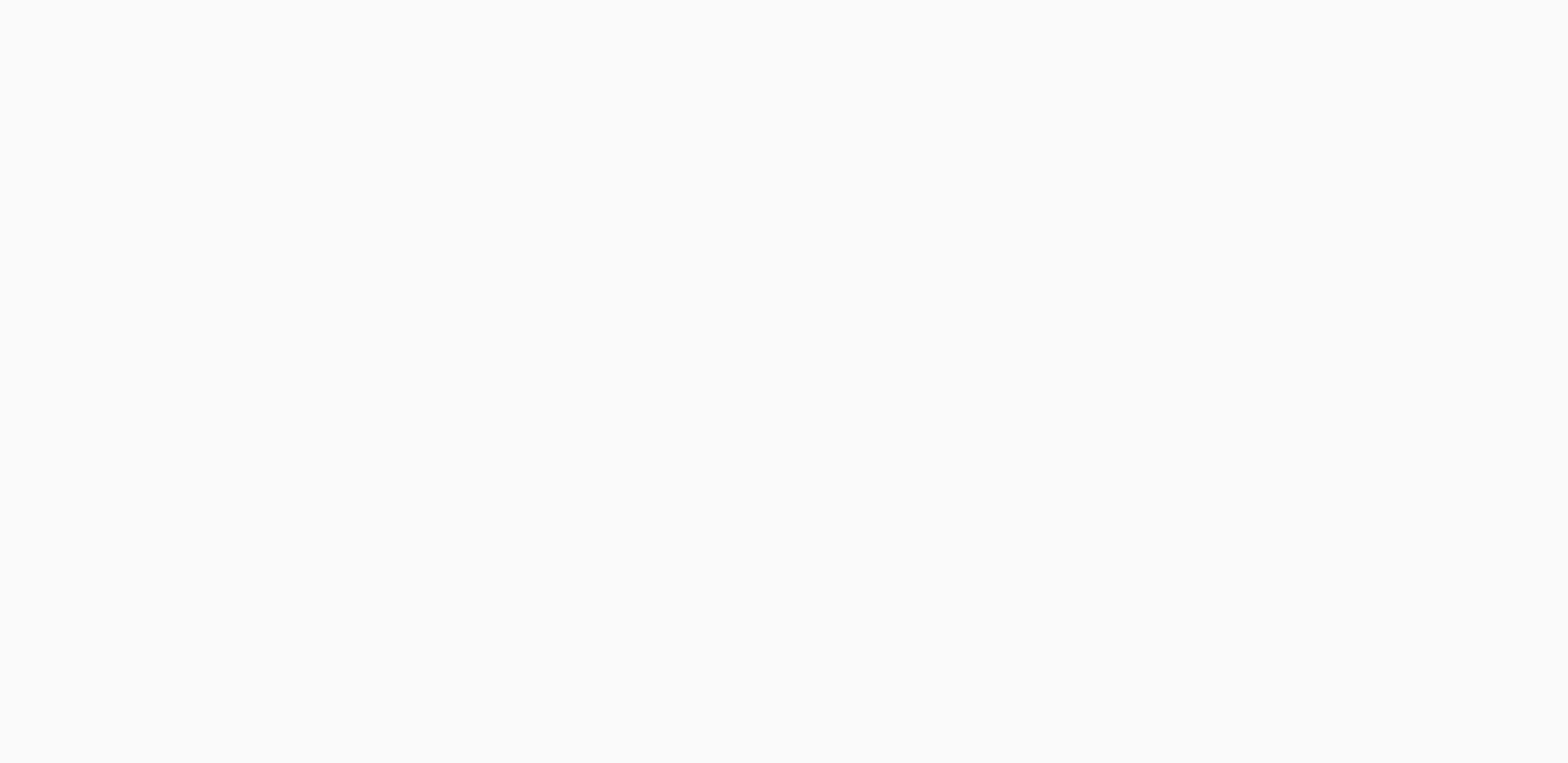
scroll to position [4809, 0]
